Goal: Complete application form

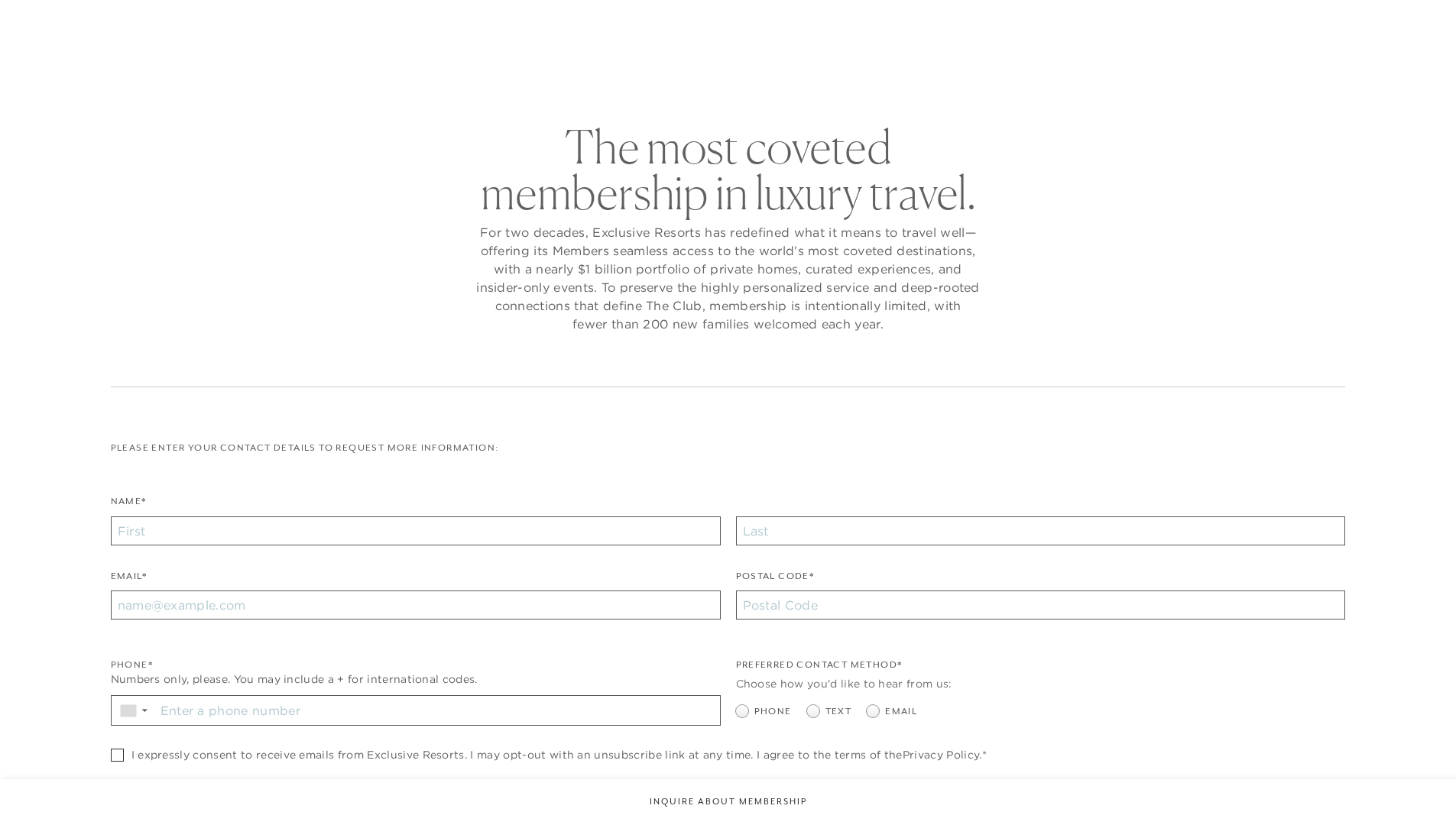
checkbox input "false"
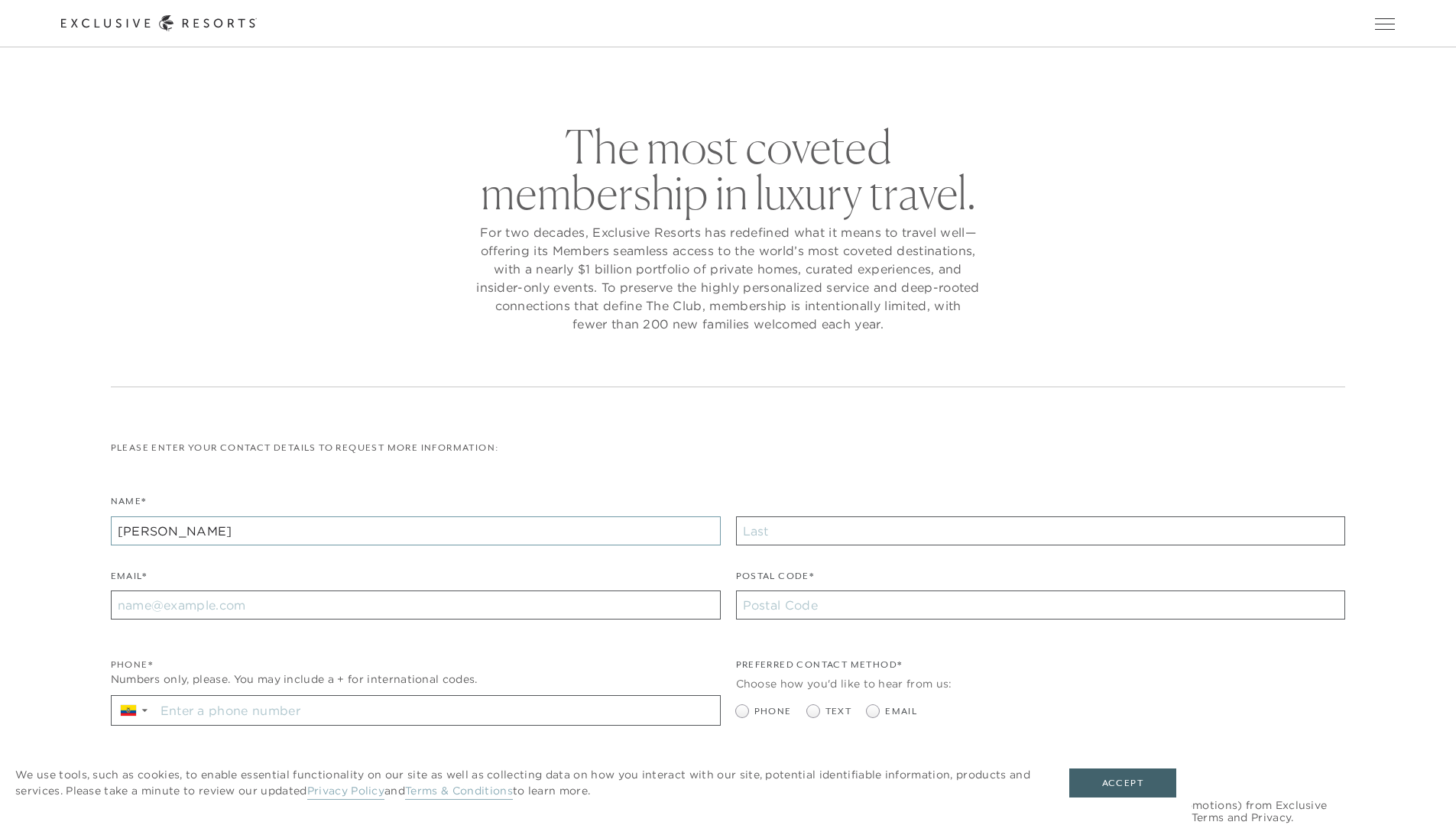
type input "[PERSON_NAME]"
type input "[EMAIL_ADDRESS][DOMAIN_NAME]"
click at [437, 712] on input "Stay in the know. Sign up for sms updates for the latest club news Sign up to g…" at bounding box center [438, 710] width 565 height 29
type input "[PHONE_NUMBER]"
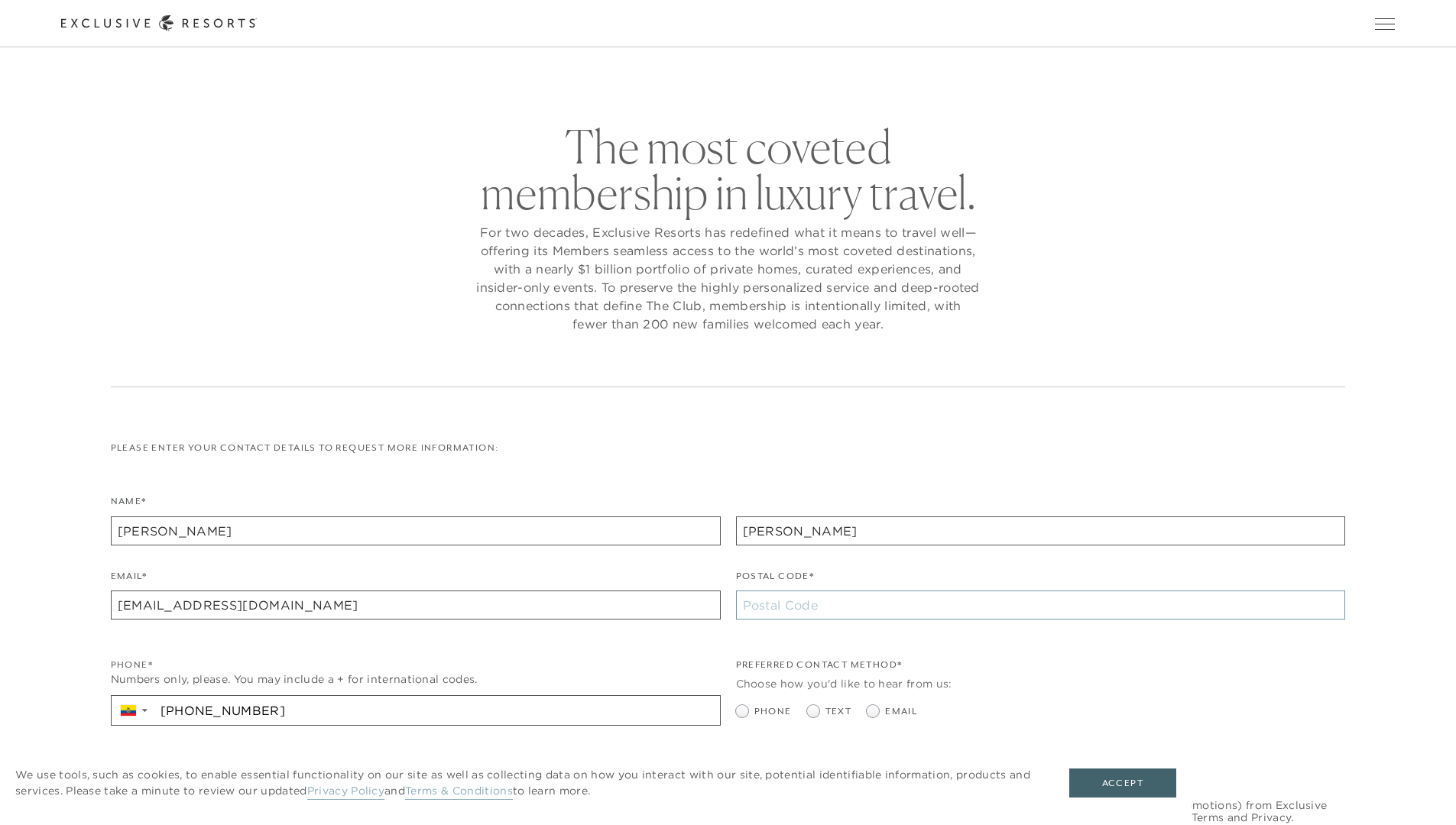
type input "10001"
radio input "true"
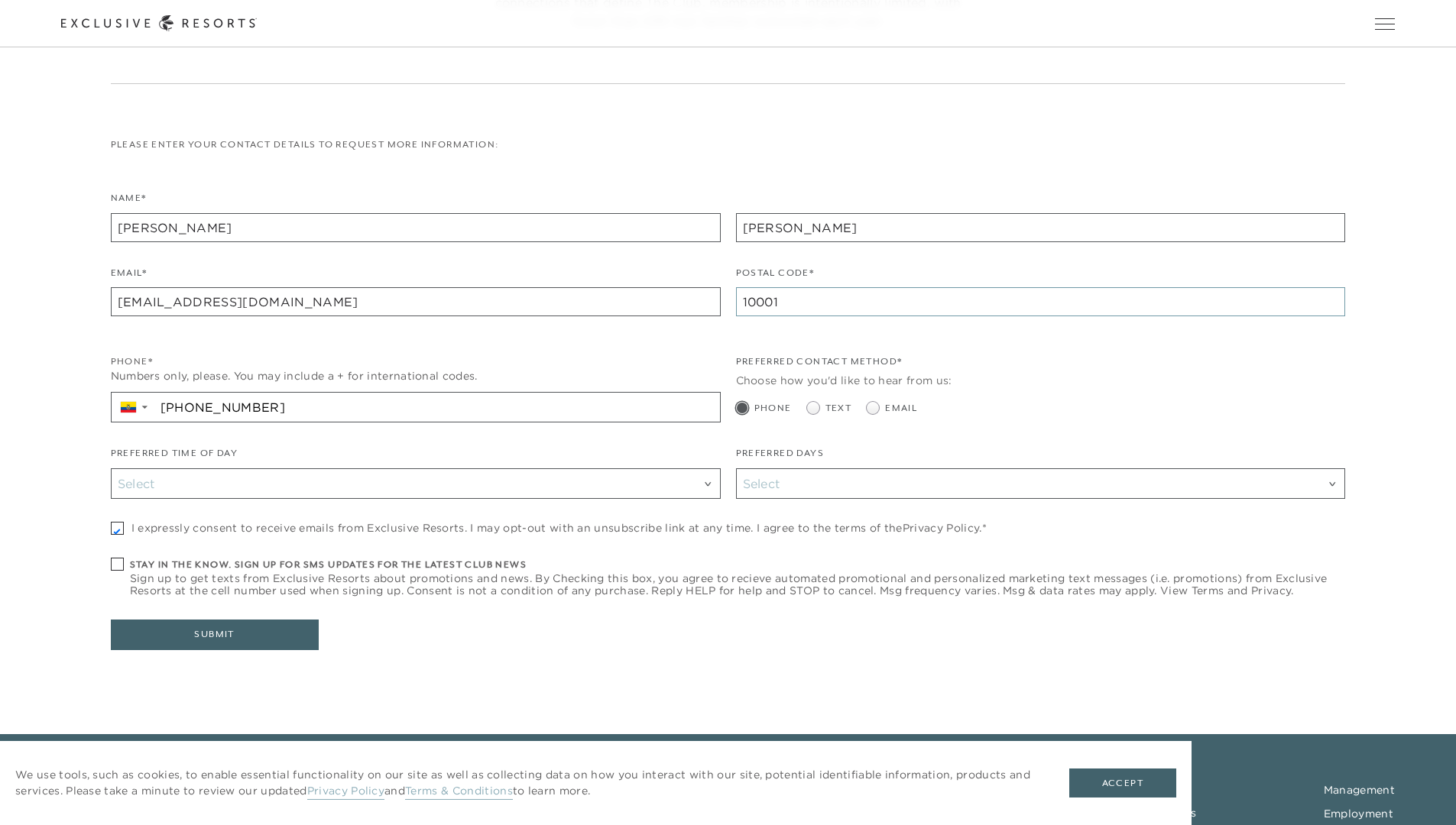
checkbox input "true"
